Goal: Browse casually

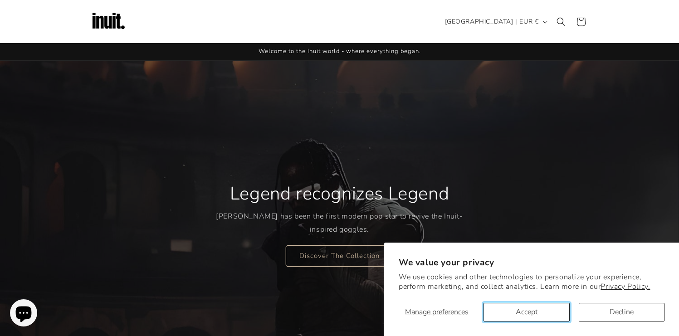
click at [529, 307] on button "Accept" at bounding box center [526, 312] width 86 height 19
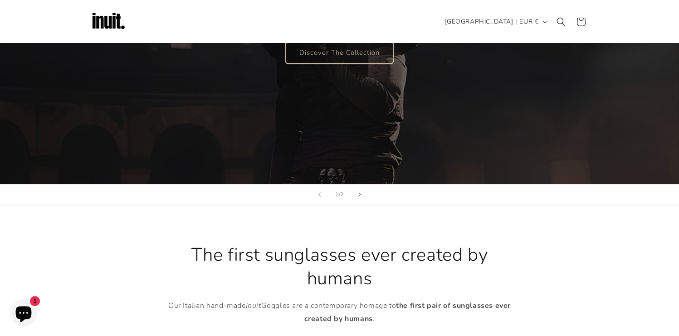
scroll to position [179, 0]
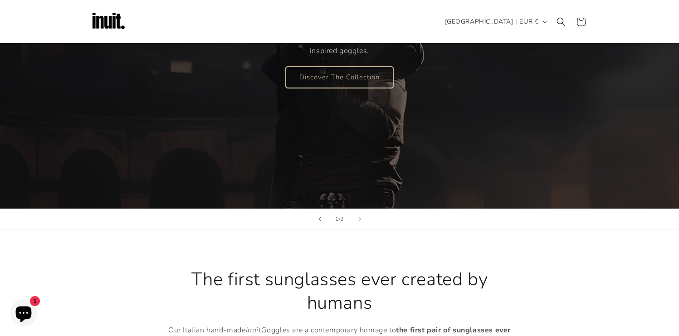
click at [340, 78] on link "Discover The Collection" at bounding box center [339, 76] width 107 height 21
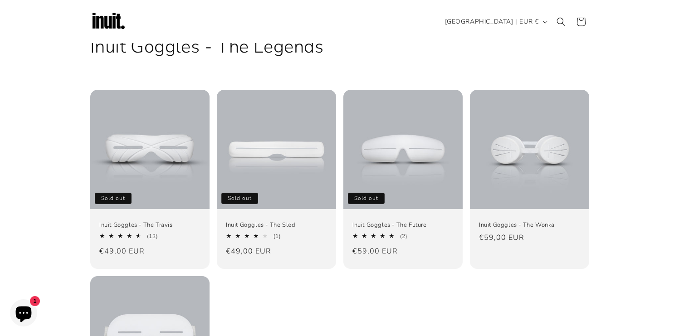
scroll to position [9, 0]
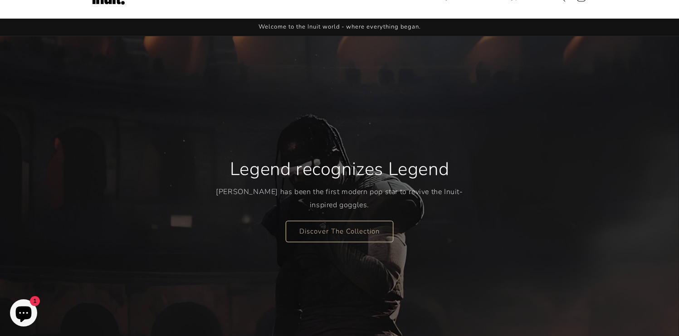
scroll to position [28, 0]
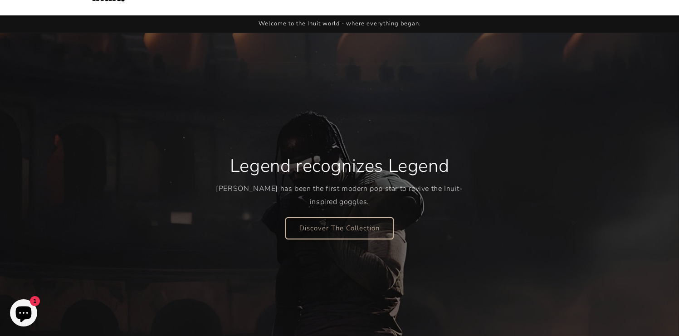
click at [346, 229] on link "Discover The Collection" at bounding box center [339, 227] width 107 height 21
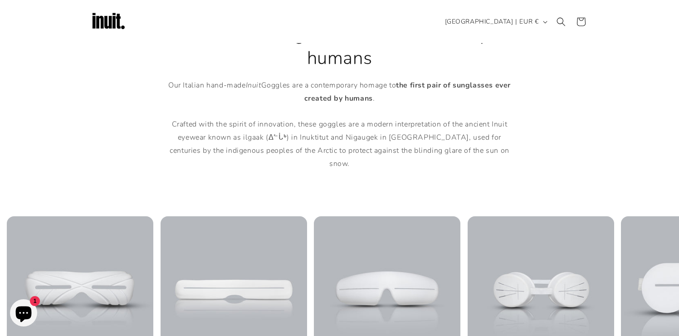
scroll to position [423, 0]
